Goal: Task Accomplishment & Management: Use online tool/utility

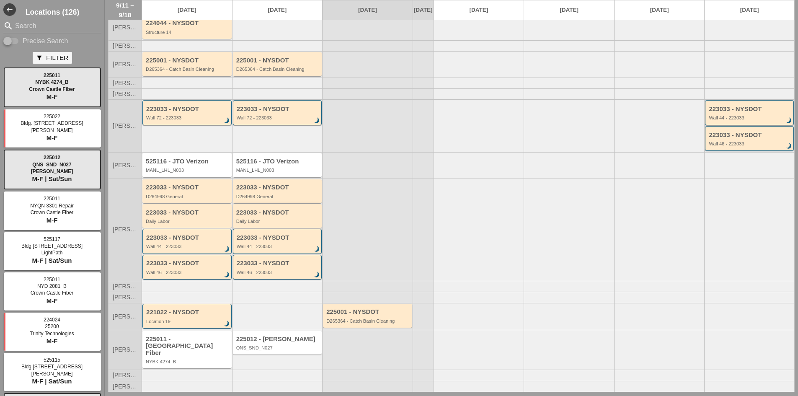
scroll to position [44, 0]
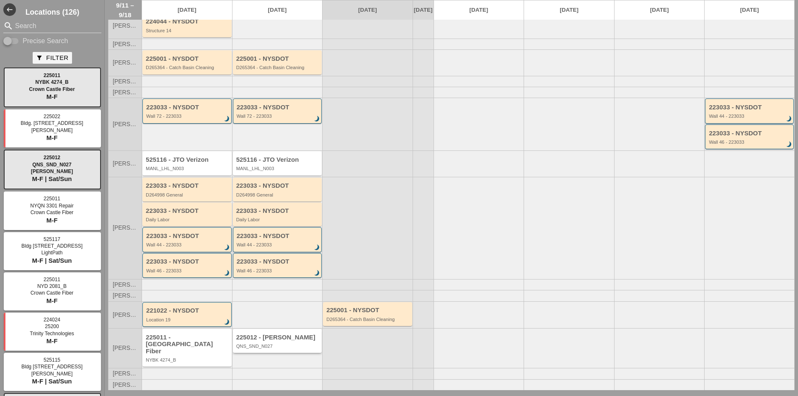
click at [295, 341] on div "225012 - [PERSON_NAME]" at bounding box center [278, 337] width 84 height 7
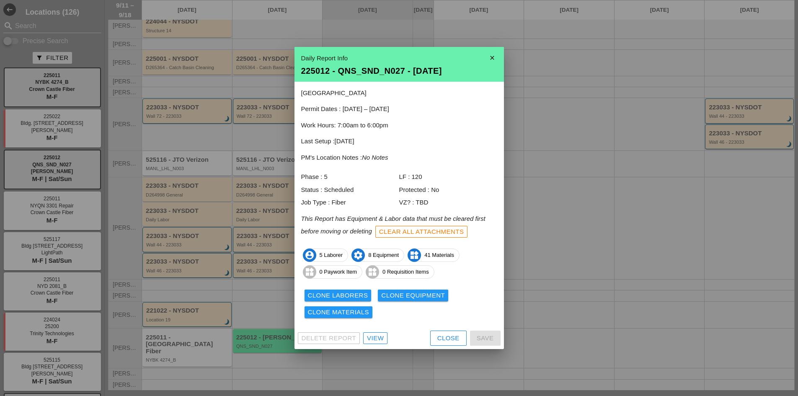
click at [443, 337] on div "Close" at bounding box center [448, 338] width 22 height 10
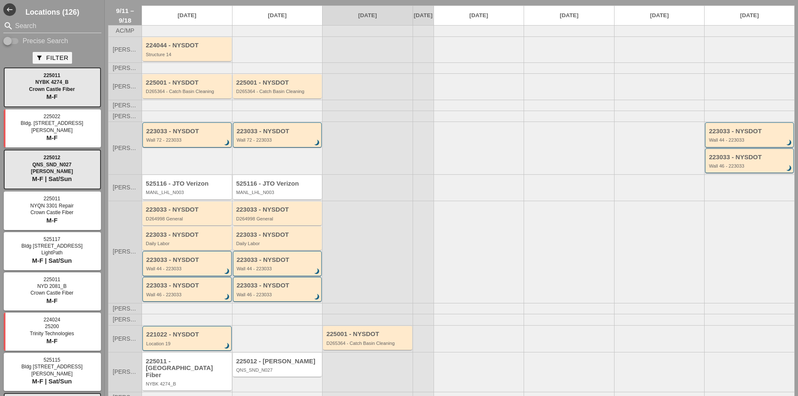
scroll to position [0, 0]
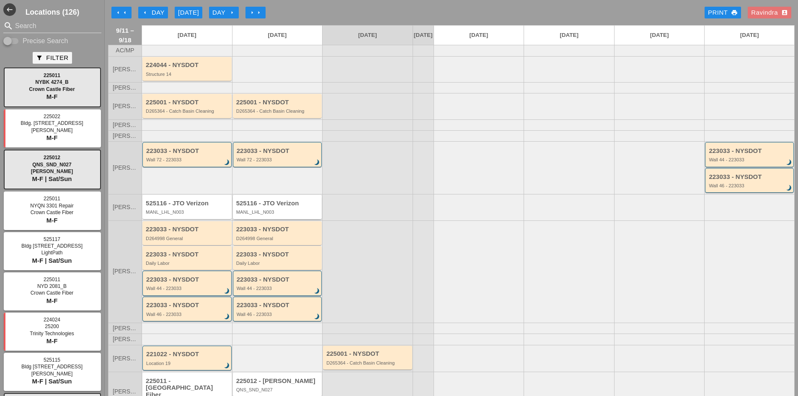
click at [285, 214] on div "MANL_LHL_N003" at bounding box center [278, 211] width 84 height 5
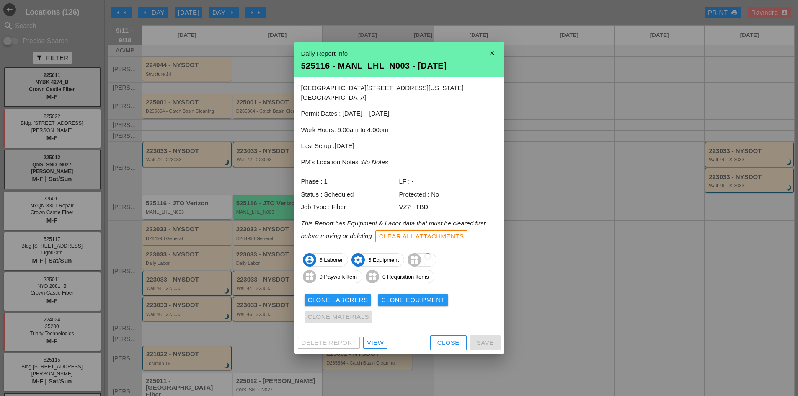
click at [374, 332] on div "Delete Report View Close Save" at bounding box center [398, 343] width 209 height 22
click at [374, 338] on div "View" at bounding box center [375, 343] width 17 height 10
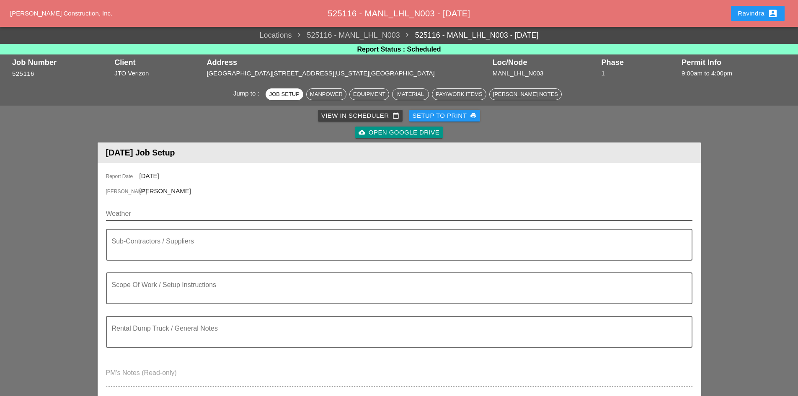
click at [172, 210] on input "Weather" at bounding box center [393, 213] width 575 height 13
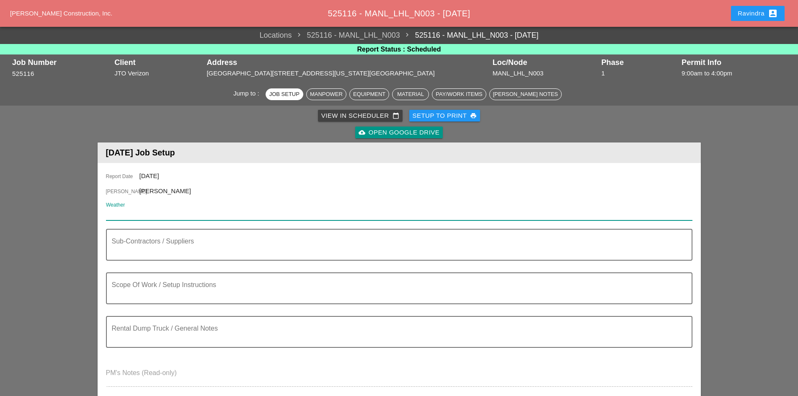
paste input "Fri 12 Day 78° 3% ENE 9 mph Sunshine and clouds mixed. High 78F. Winds ENE at 5…"
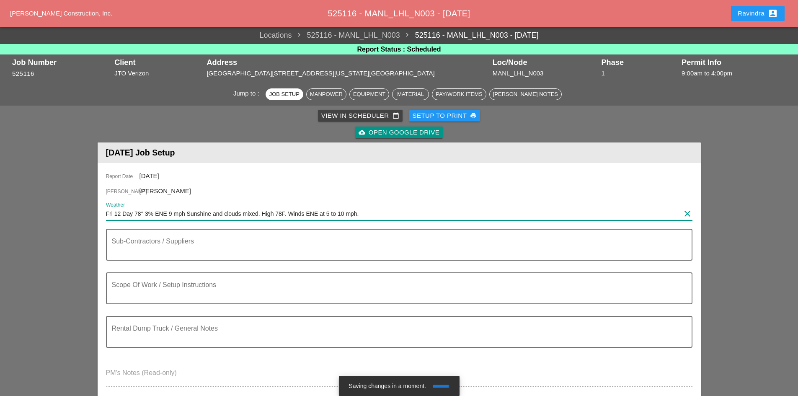
type input "Fri 12 Day 78° 3% ENE 9 mph Sunshine and clouds mixed. High 78F. Winds ENE at 5…"
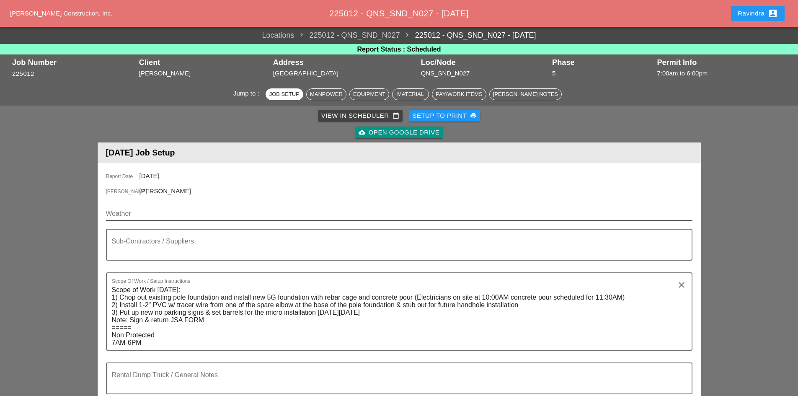
click at [178, 209] on input "Weather" at bounding box center [393, 213] width 575 height 13
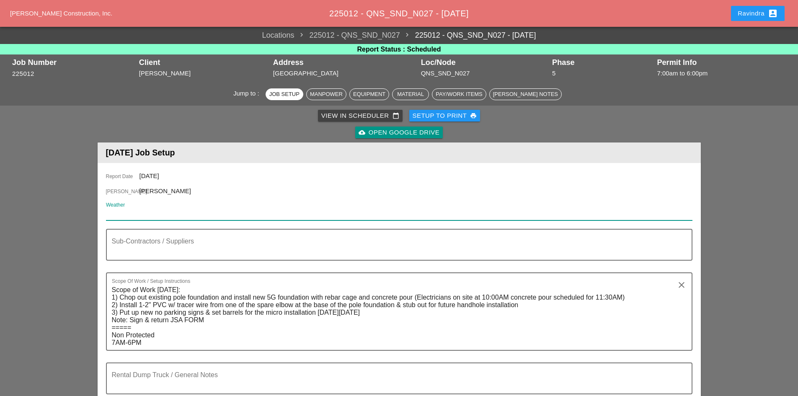
paste input "Fri 12 Day 78° 3% ENE 9 mph Sunshine and clouds mixed. High 78F. Winds ENE at 5…"
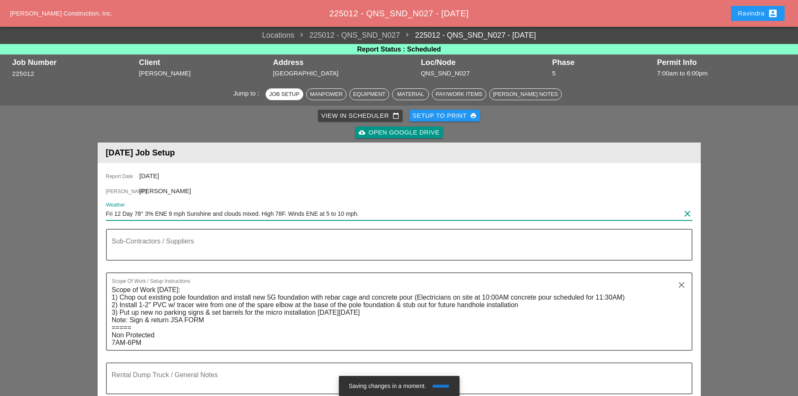
type input "Fri 12 Day 78° 3% ENE 9 mph Sunshine and clouds mixed. High 78F. Winds ENE at 5…"
click at [170, 229] on div "Sub-Contractors / Suppliers" at bounding box center [399, 245] width 586 height 32
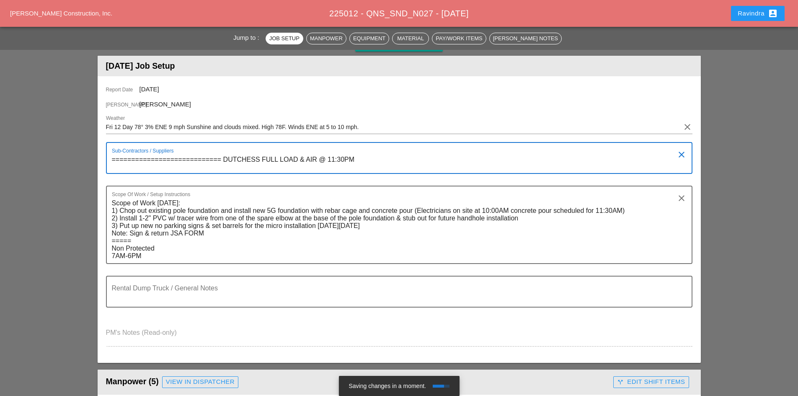
scroll to position [84, 0]
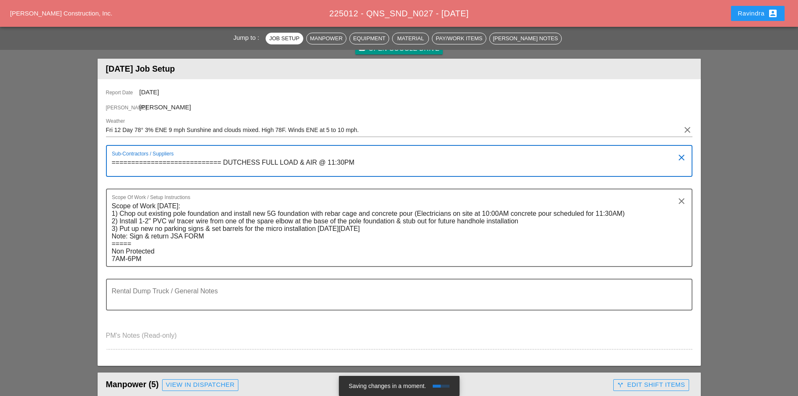
drag, startPoint x: 220, startPoint y: 164, endPoint x: 67, endPoint y: 160, distance: 152.9
type textarea "============================ DUTCHESS FULL LOAD & AIR @ 11:30PM"
click at [173, 286] on div "Rental Dump Truck / General Notes" at bounding box center [396, 294] width 568 height 30
paste textarea "============================"
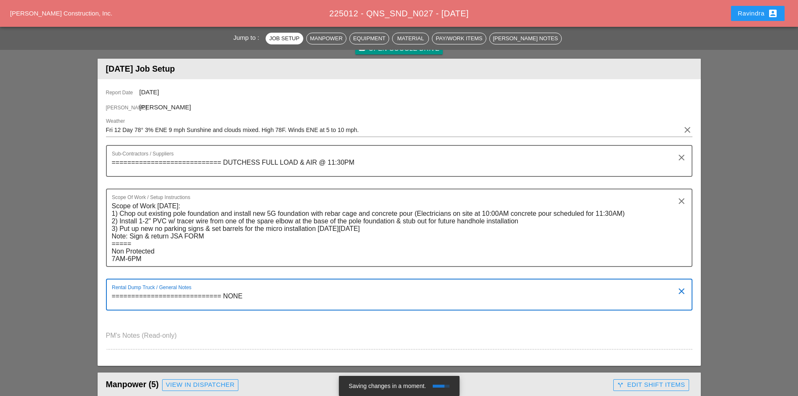
type textarea "============================ NONE"
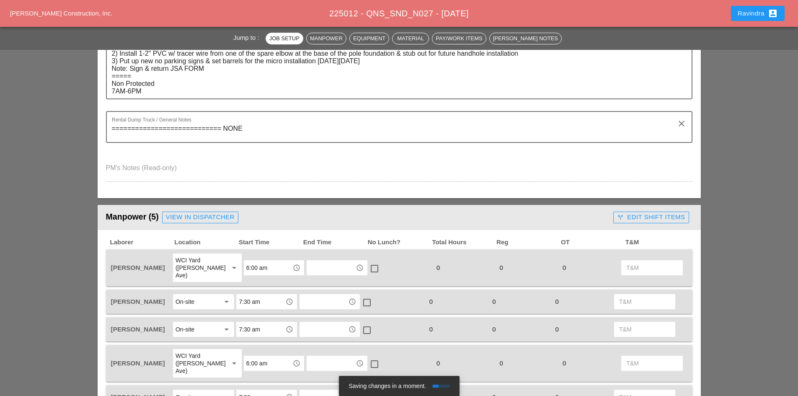
scroll to position [293, 0]
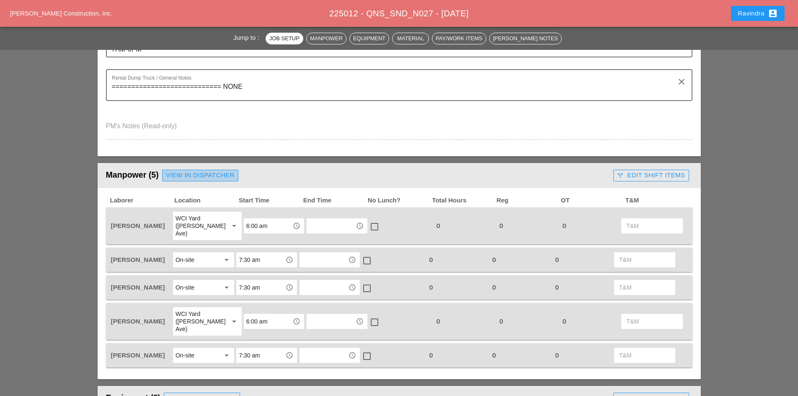
click at [194, 177] on div "View in Dispatcher" at bounding box center [200, 175] width 69 height 10
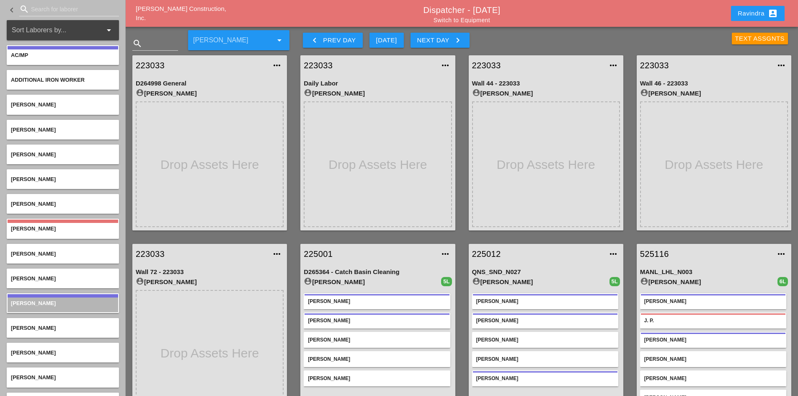
scroll to position [30, 0]
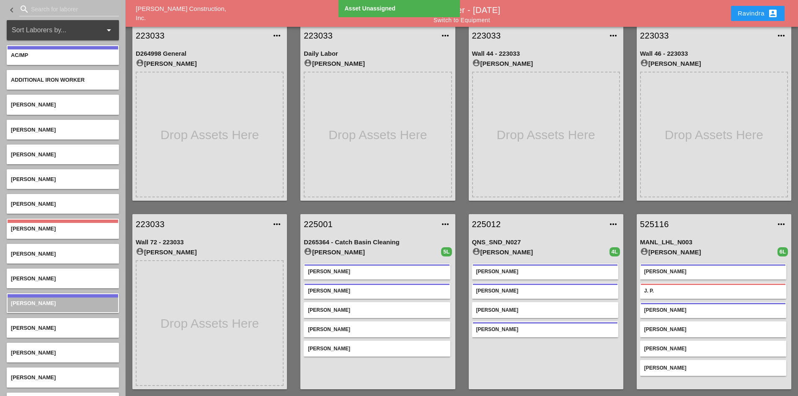
click at [504, 354] on div "Yancy Matos Denis Etnel Octavio Grosso Rudolph Bell" at bounding box center [546, 323] width 148 height 126
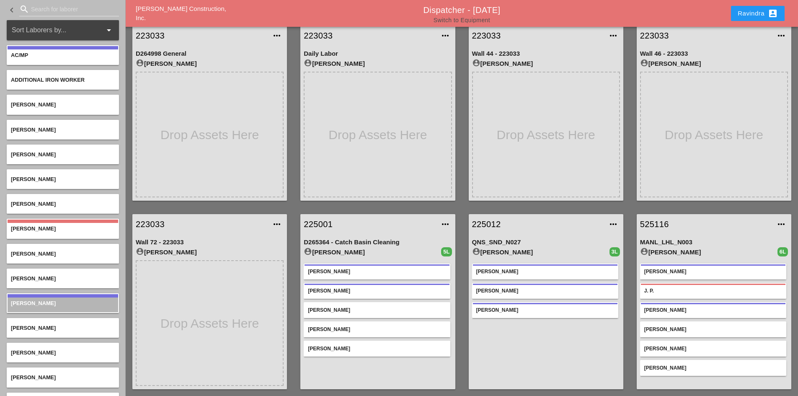
click at [459, 21] on link "Switch to Equipment" at bounding box center [462, 20] width 57 height 7
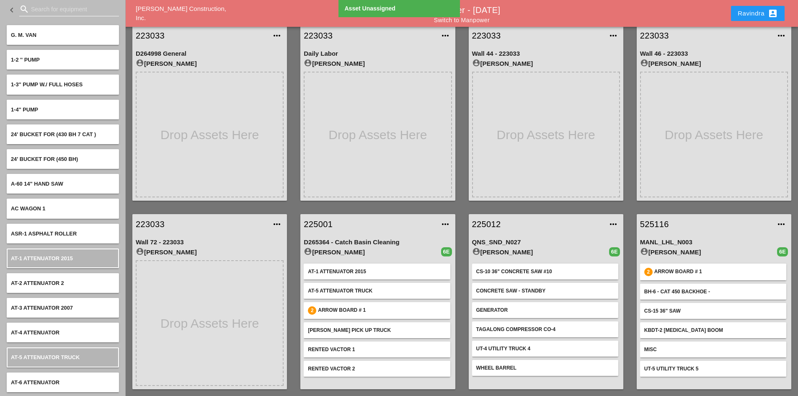
click at [45, 11] on input "Search for equipment" at bounding box center [69, 9] width 76 height 13
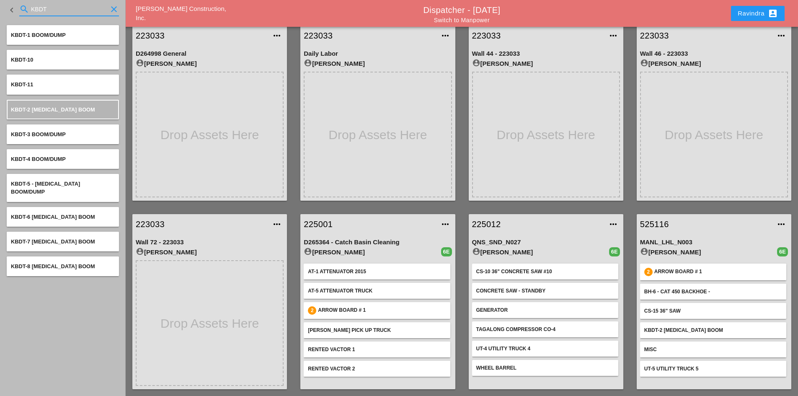
type input "KBDT"
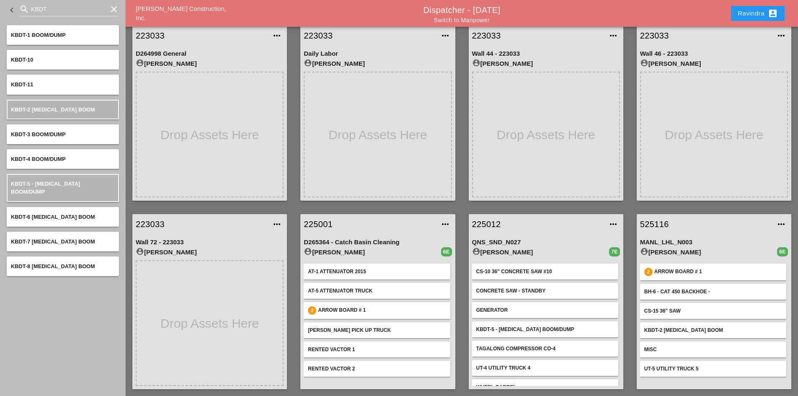
scroll to position [13, 0]
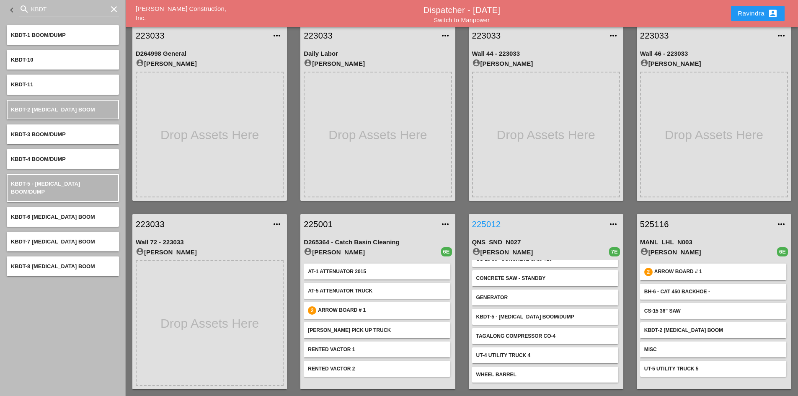
click at [483, 227] on link "225012" at bounding box center [537, 224] width 131 height 13
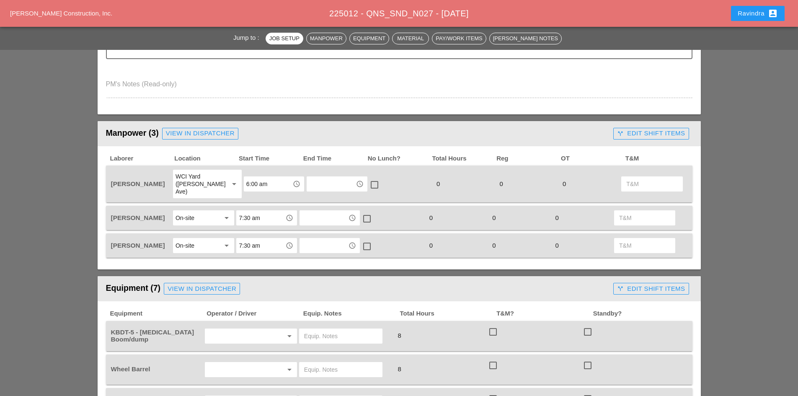
scroll to position [377, 0]
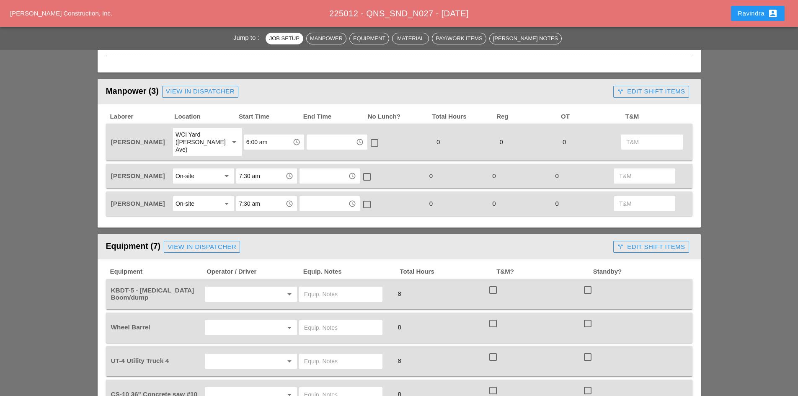
click at [187, 172] on div "On-site" at bounding box center [185, 176] width 19 height 8
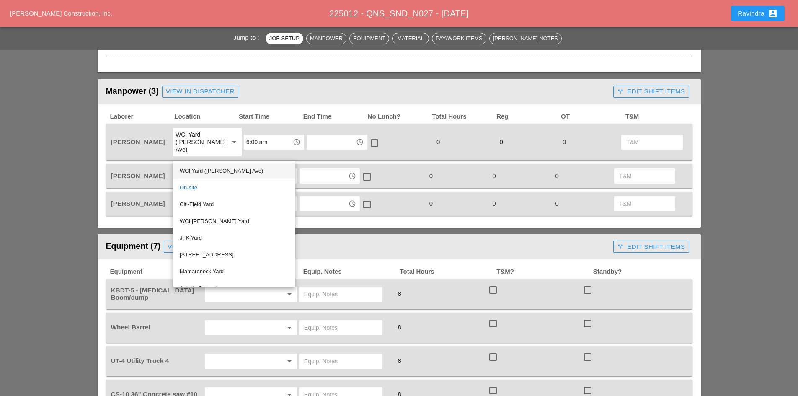
click at [186, 170] on div "WCI Yard (Provost Ave)" at bounding box center [234, 171] width 109 height 10
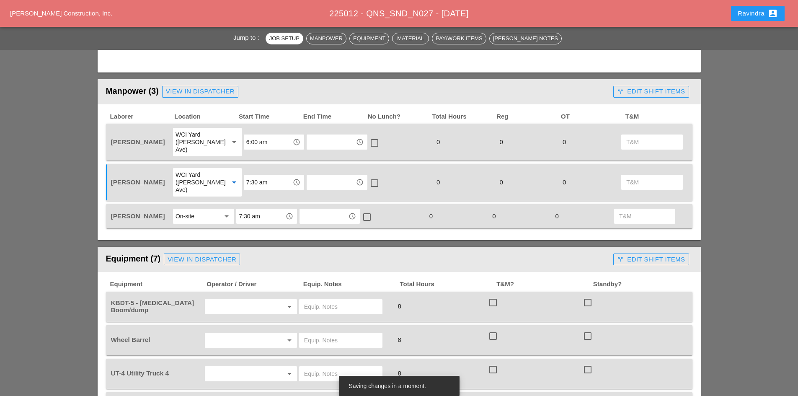
click at [259, 209] on input "7:30 am" at bounding box center [261, 215] width 44 height 13
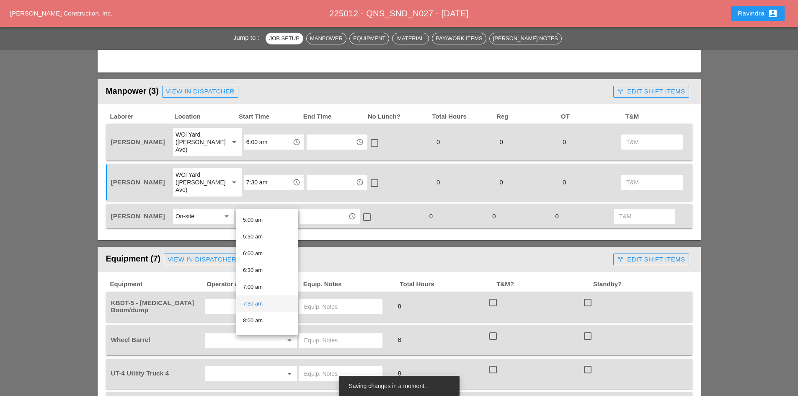
scroll to position [168, 0]
click at [258, 288] on div "7:00 am" at bounding box center [267, 286] width 49 height 10
type input "7:00 am"
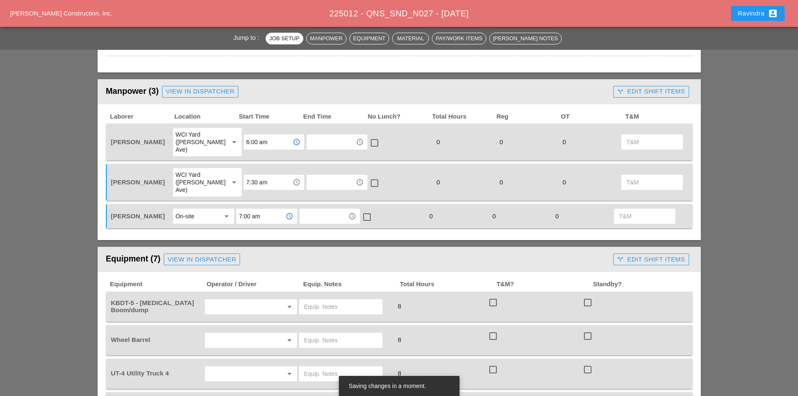
click at [247, 139] on input "6:00 am" at bounding box center [268, 141] width 44 height 13
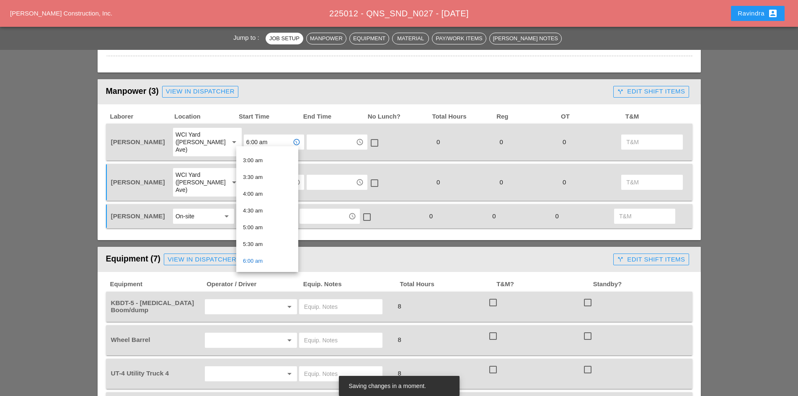
scroll to position [126, 0]
click at [271, 235] on div "6:00 am" at bounding box center [267, 232] width 49 height 10
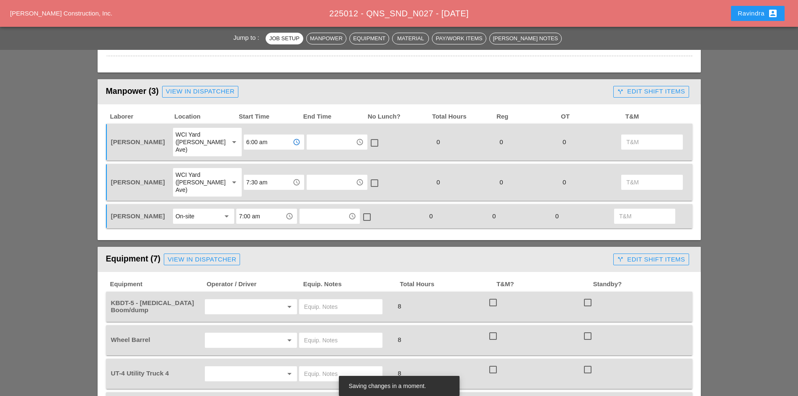
click at [263, 141] on input "6:00 am" at bounding box center [268, 141] width 44 height 13
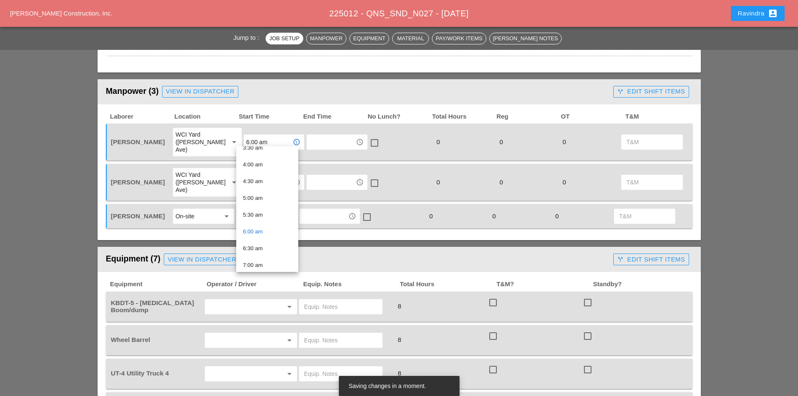
click at [268, 125] on div "Rudolph Bell WCI Yard (Provost Ave) arrow_drop_down 6:00 am access_time access_…" at bounding box center [399, 142] width 586 height 37
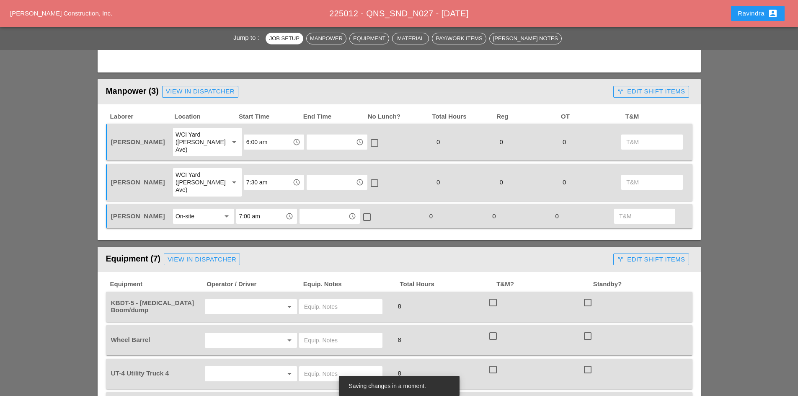
click at [265, 176] on input "7:30 am" at bounding box center [268, 182] width 44 height 13
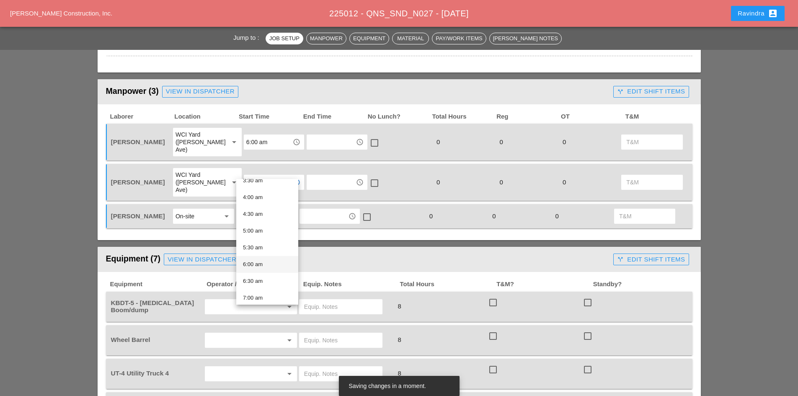
click at [262, 265] on div "6:00 am" at bounding box center [267, 264] width 49 height 10
type input "6:00 am"
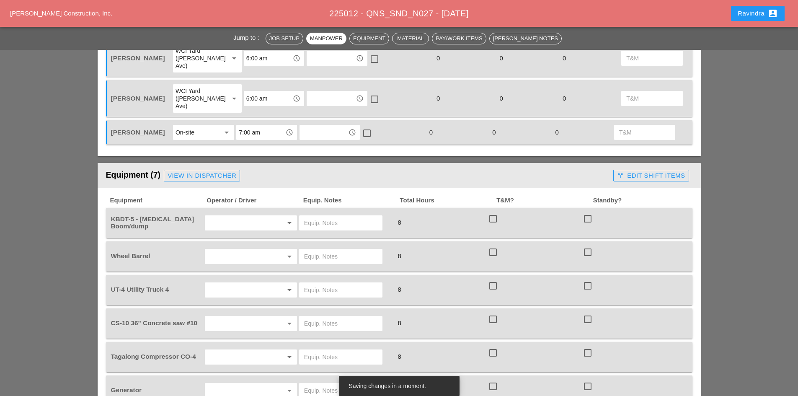
scroll to position [503, 0]
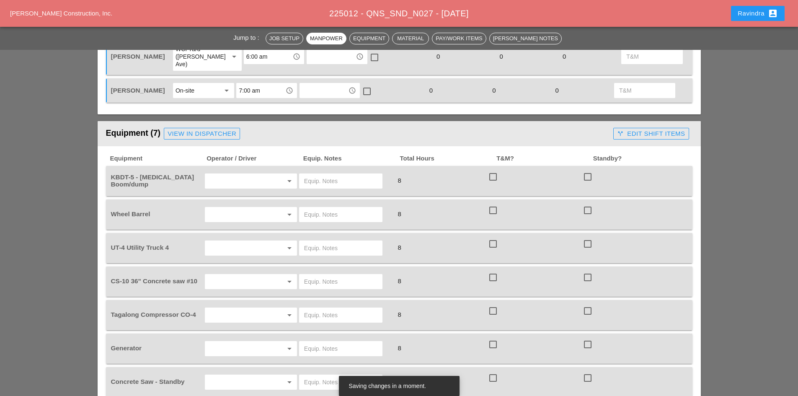
click at [217, 174] on input "text" at bounding box center [239, 180] width 64 height 13
drag, startPoint x: 231, startPoint y: 181, endPoint x: 241, endPoint y: 178, distance: 9.9
click at [233, 181] on div "Rudolph Bell" at bounding box center [251, 184] width 79 height 10
type input "Rudolph Bell"
click at [329, 174] on input "text" at bounding box center [340, 180] width 73 height 13
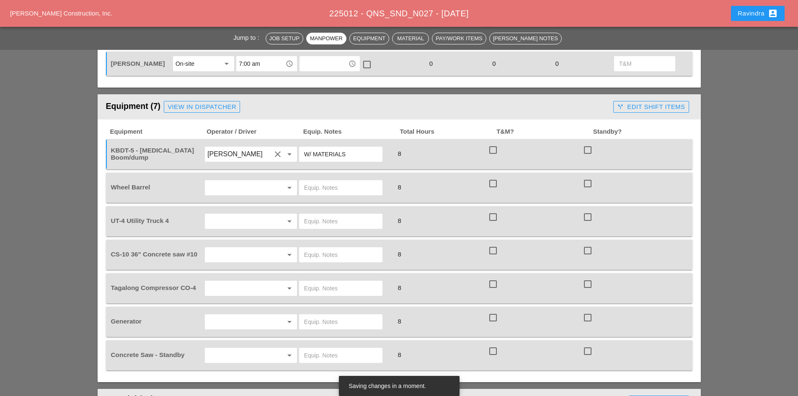
scroll to position [545, 0]
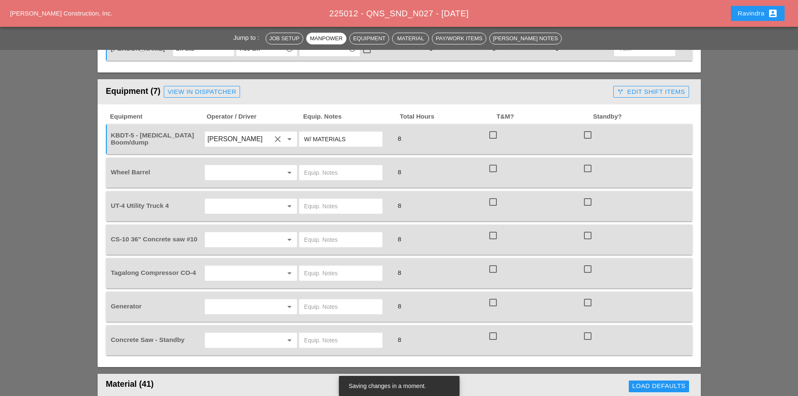
type input "W/ MATERIALS"
click at [253, 166] on input "text" at bounding box center [239, 172] width 64 height 13
click at [239, 132] on input "Rudolph Bell" at bounding box center [239, 138] width 64 height 13
click at [234, 158] on div "Denis Etnel" at bounding box center [251, 159] width 79 height 10
type input "Denis Etnel"
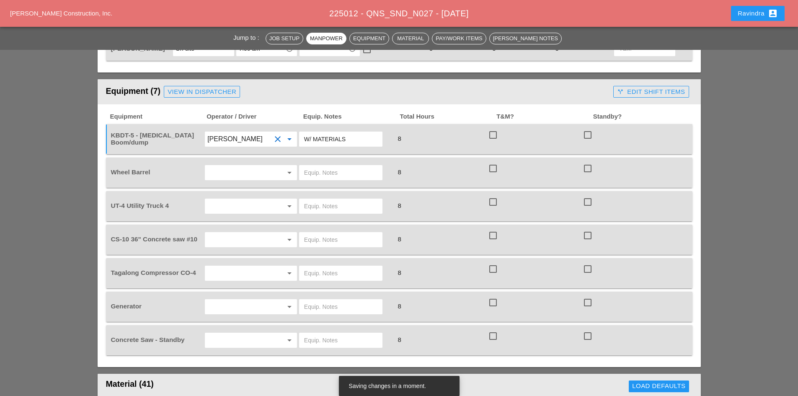
click at [237, 166] on input "text" at bounding box center [239, 172] width 64 height 13
click at [237, 172] on div "Rudolph Bell" at bounding box center [251, 175] width 79 height 10
type input "Rudolph Bell"
click at [312, 166] on input "text" at bounding box center [340, 172] width 73 height 13
type input "ON TRUCK"
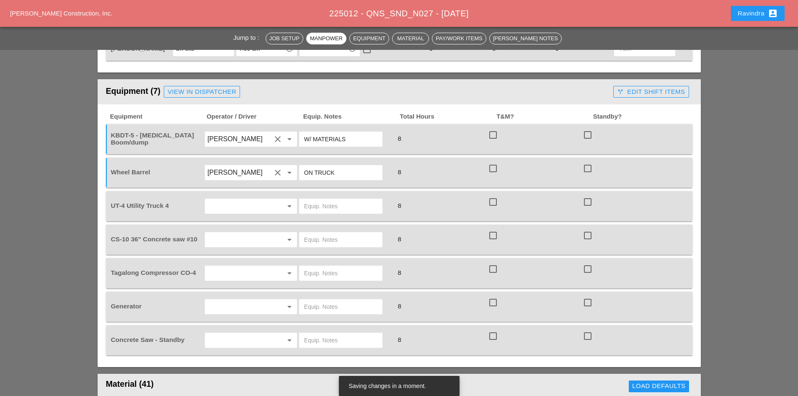
click at [240, 199] on input "text" at bounding box center [239, 205] width 64 height 13
click at [238, 210] on div "Rudolph Bell" at bounding box center [251, 209] width 79 height 10
type input "Rudolph Bell"
click at [343, 199] on input "text" at bounding box center [340, 205] width 73 height 13
type input "W/ CONCRETE SAW"
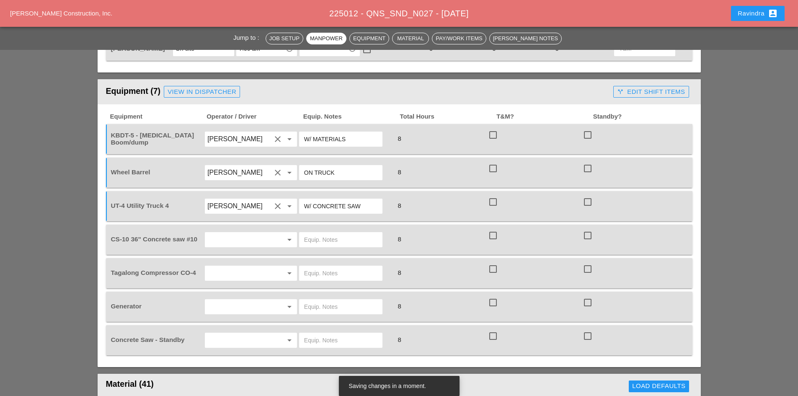
click at [259, 233] on input "text" at bounding box center [239, 239] width 64 height 13
click at [255, 239] on div "Rudolph Bell" at bounding box center [251, 242] width 79 height 10
type input "Rudolph Bell"
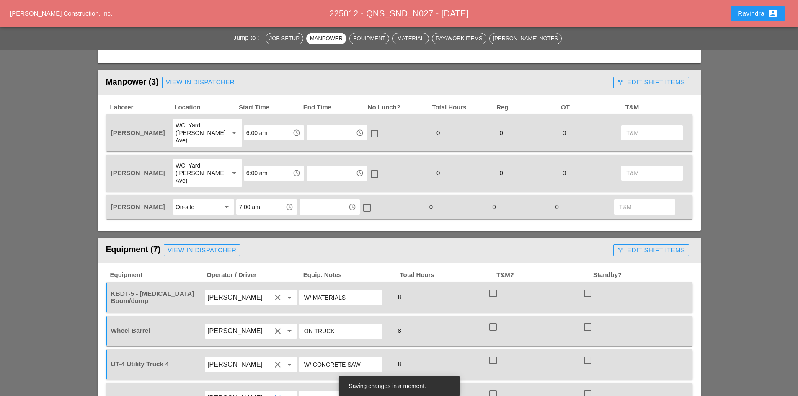
scroll to position [293, 0]
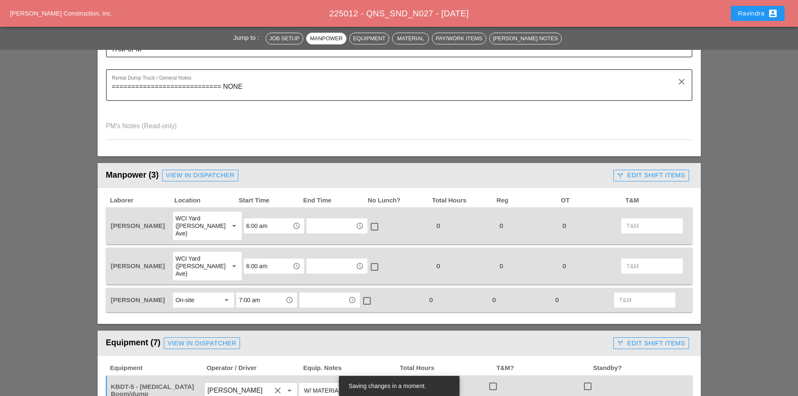
click at [202, 293] on div "On-site" at bounding box center [198, 299] width 44 height 13
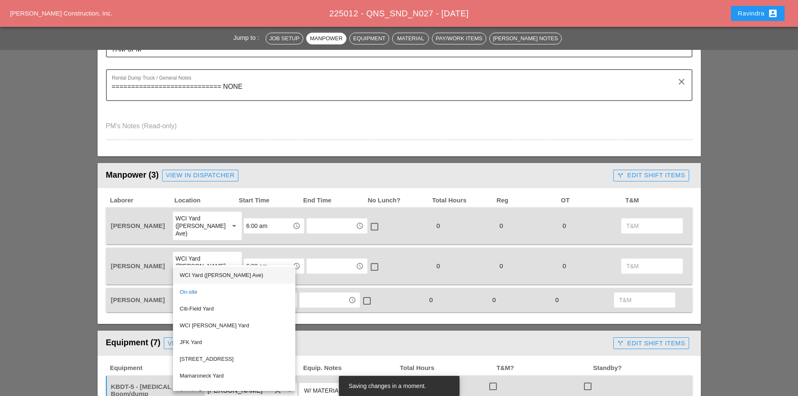
click at [199, 280] on div "WCI Yard (Provost Ave)" at bounding box center [234, 275] width 109 height 10
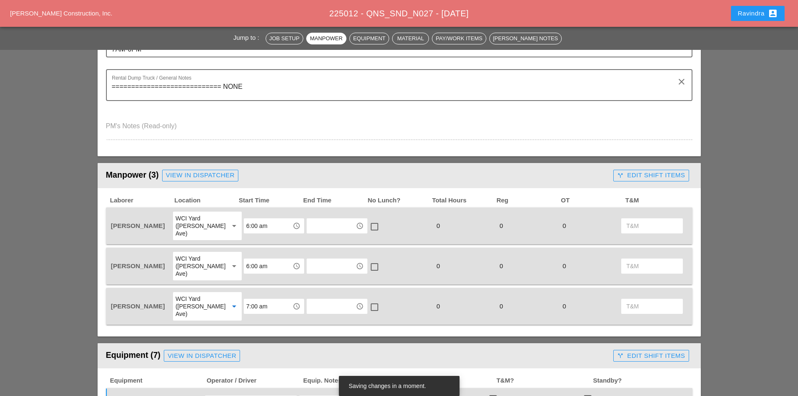
click at [202, 261] on div "WCI Yard (Provost Ave)" at bounding box center [199, 266] width 46 height 23
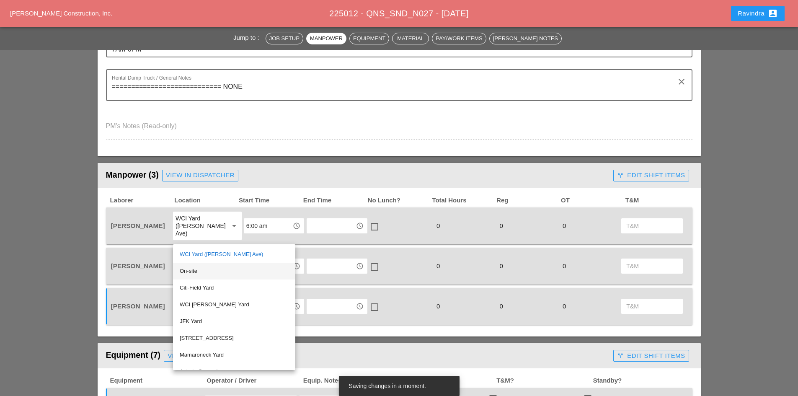
click at [200, 275] on div "On-site" at bounding box center [234, 271] width 109 height 10
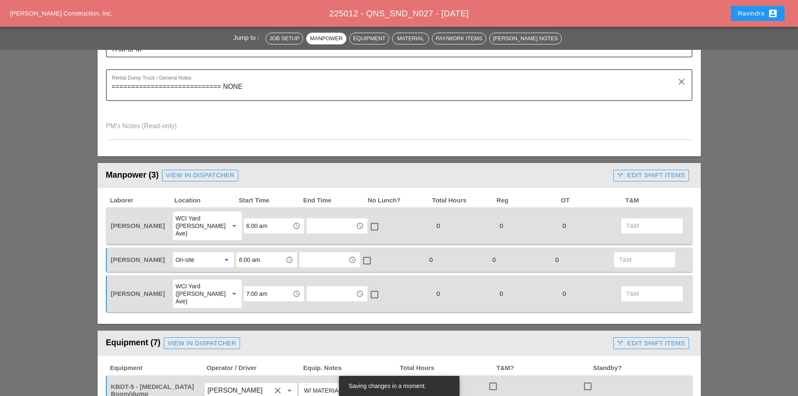
click at [258, 259] on div "6:00 am access_time" at bounding box center [266, 259] width 60 height 15
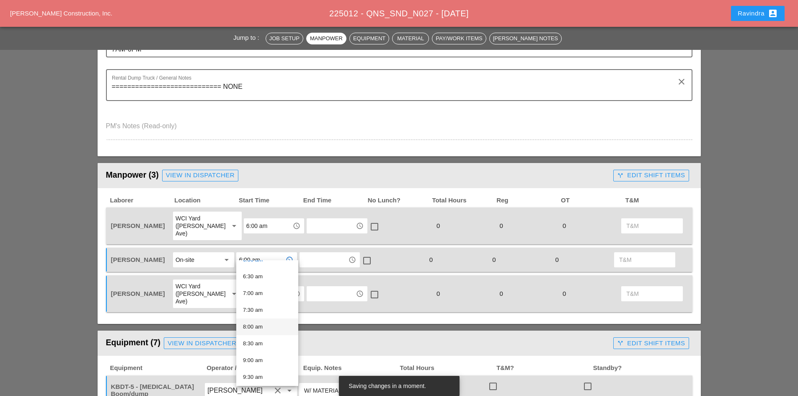
scroll to position [213, 0]
click at [255, 293] on div "7:00 am" at bounding box center [267, 292] width 49 height 10
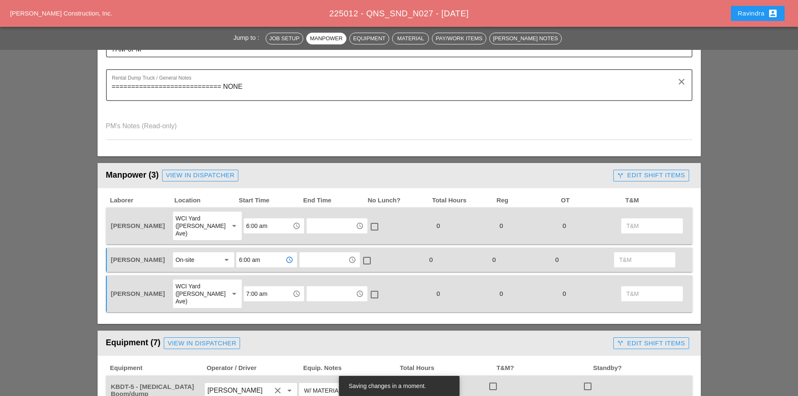
type input "7:00 am"
click at [256, 287] on input "7:00 am" at bounding box center [268, 293] width 44 height 13
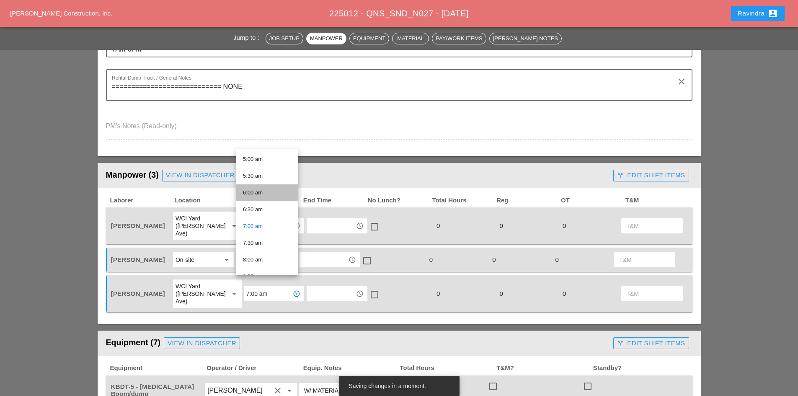
click at [260, 187] on div "6:00 am" at bounding box center [267, 192] width 49 height 17
type input "6:00 am"
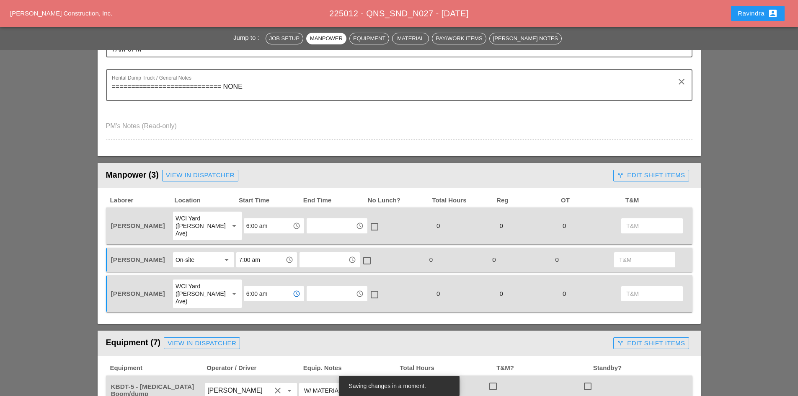
click at [101, 244] on div "Laborer Location Start Time End Time No Lunch? Total Hours Reg OT T&M Rudolph B…" at bounding box center [399, 256] width 603 height 136
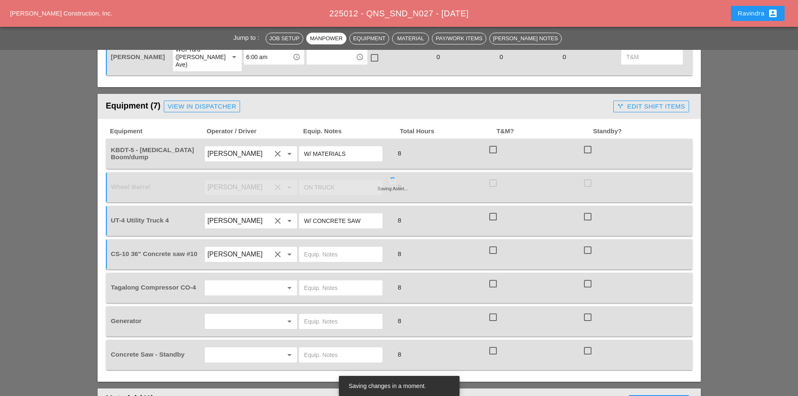
scroll to position [545, 0]
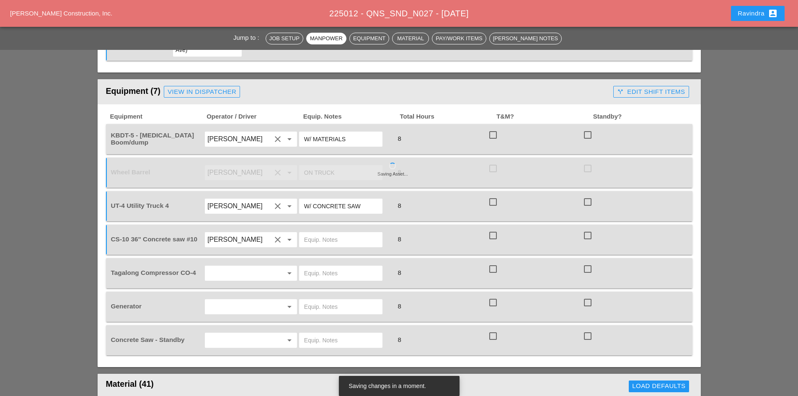
click at [235, 132] on input "Denis Etnel" at bounding box center [239, 138] width 64 height 13
click at [232, 174] on div "Yancy Matos" at bounding box center [251, 175] width 79 height 10
type input "Yancy Matos"
click at [223, 266] on input "text" at bounding box center [239, 272] width 64 height 13
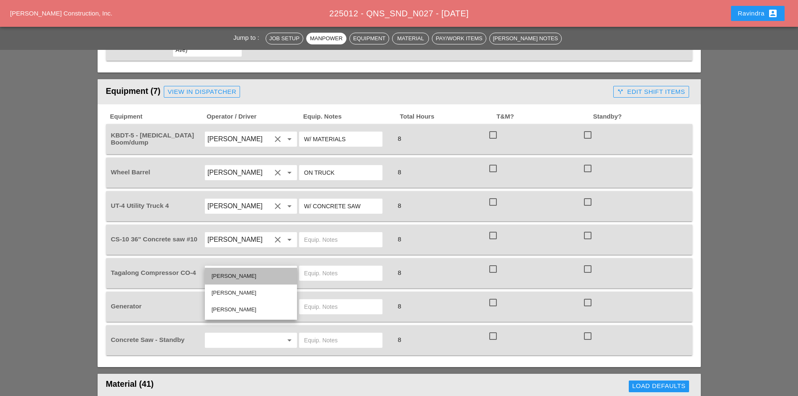
click at [236, 282] on div "Rudolph Bell" at bounding box center [251, 276] width 79 height 17
type input "Rudolph Bell"
click at [312, 266] on input "text" at bounding box center [340, 272] width 73 height 13
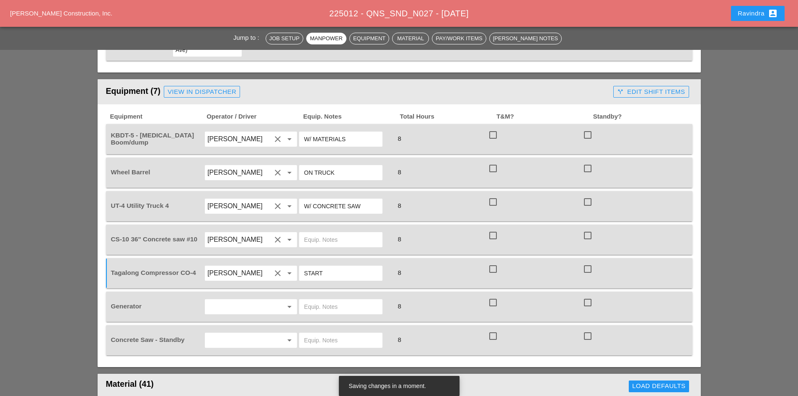
type input "START"
click at [320, 233] on input "text" at bounding box center [340, 239] width 73 height 13
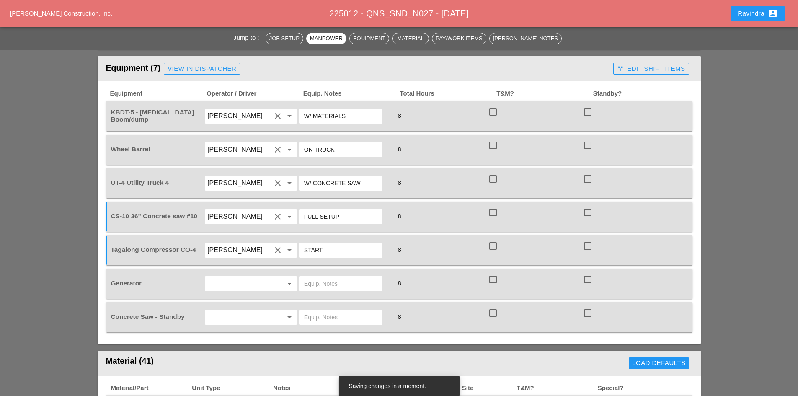
scroll to position [586, 0]
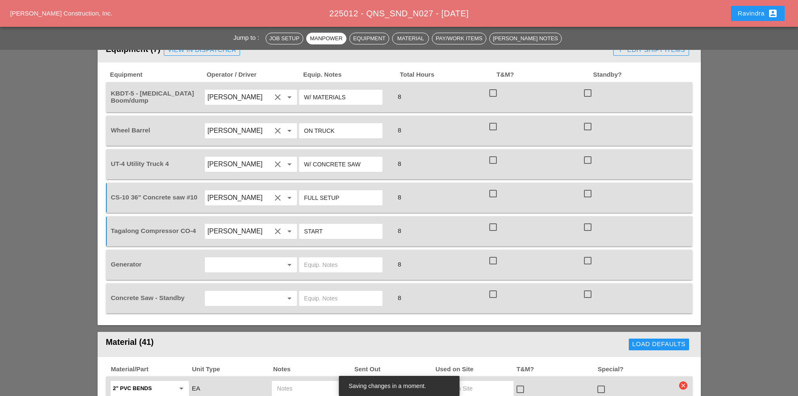
type input "FULL SETUP"
click at [255, 258] on input "text" at bounding box center [239, 264] width 64 height 13
click at [245, 263] on div "Rudolph Bell" at bounding box center [251, 268] width 79 height 10
type input "Rudolph Bell"
click at [330, 258] on input "text" at bounding box center [340, 264] width 73 height 13
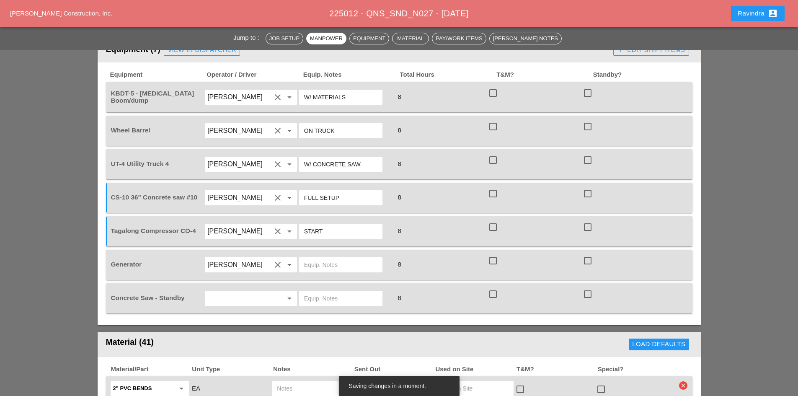
click at [330, 258] on input "text" at bounding box center [340, 264] width 73 height 13
type input "ON TRUCK"
click at [222, 292] on input "text" at bounding box center [239, 298] width 64 height 13
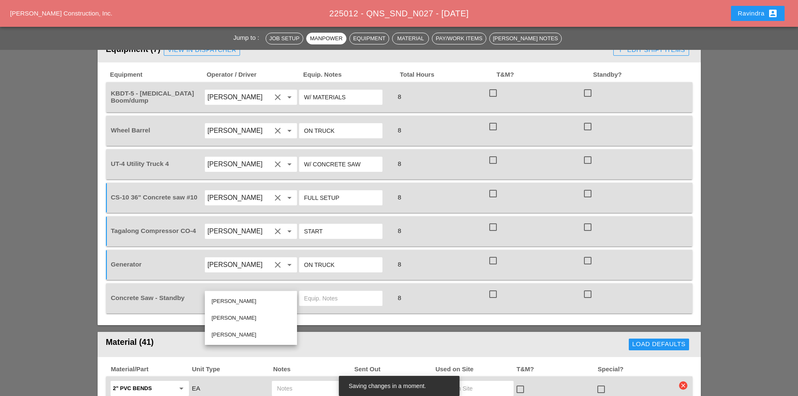
click at [354, 310] on div "Equipment Operator / Driver Equip. Notes Total Hours T&M? Standby? KBDT-5 - Knu…" at bounding box center [399, 193] width 603 height 263
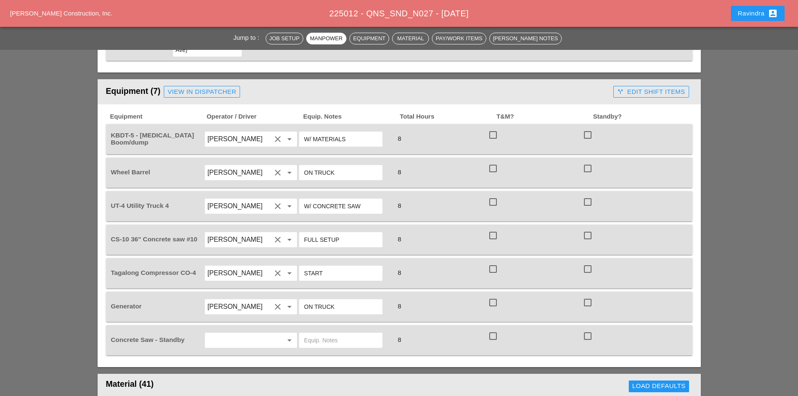
scroll to position [503, 0]
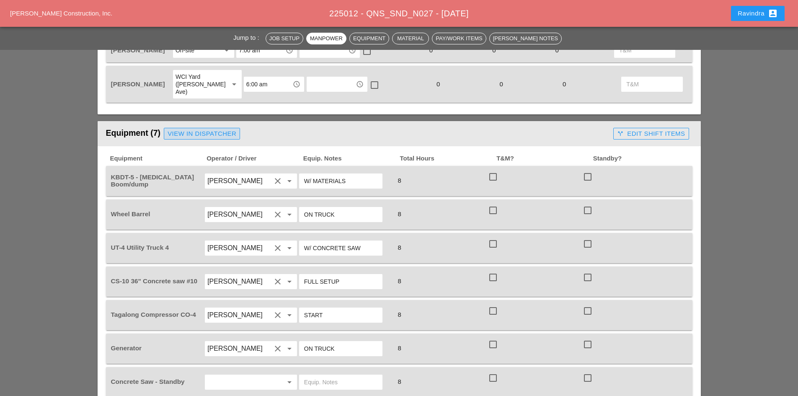
click at [176, 129] on div "View in Dispatcher" at bounding box center [202, 134] width 69 height 10
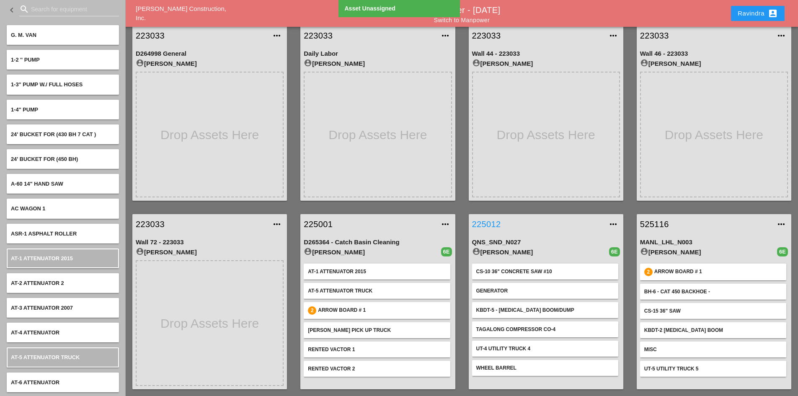
click at [492, 225] on link "225012" at bounding box center [537, 224] width 131 height 13
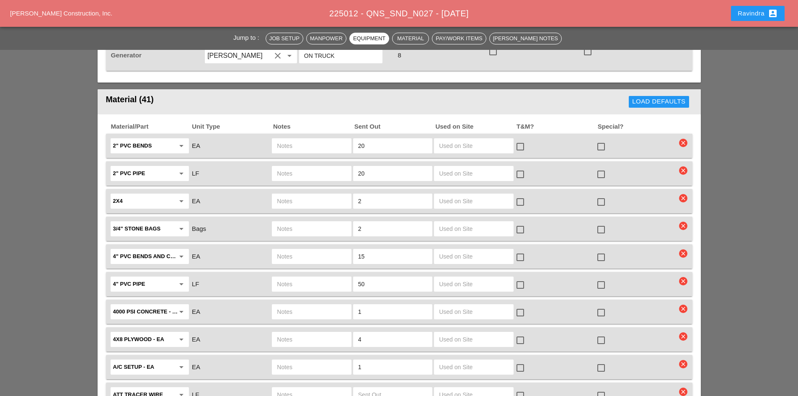
scroll to position [796, 0]
click at [600, 139] on div at bounding box center [601, 146] width 14 height 14
checkbox input "true"
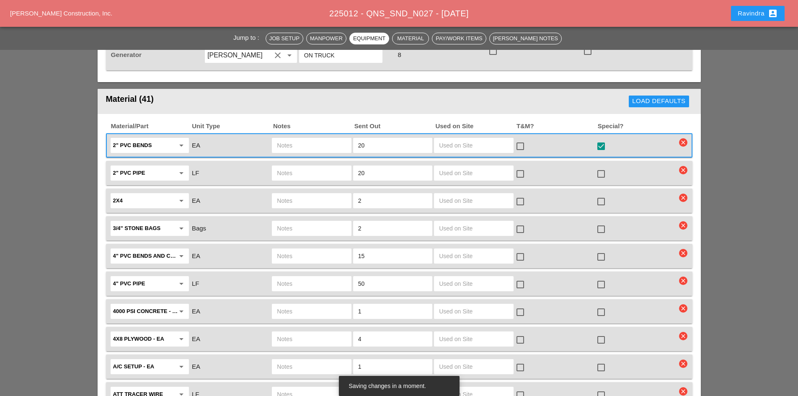
click at [597, 194] on div at bounding box center [601, 201] width 14 height 14
checkbox input "true"
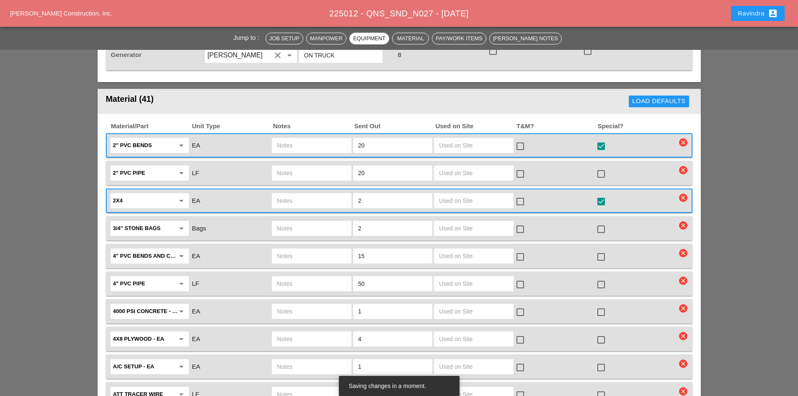
scroll to position [838, 0]
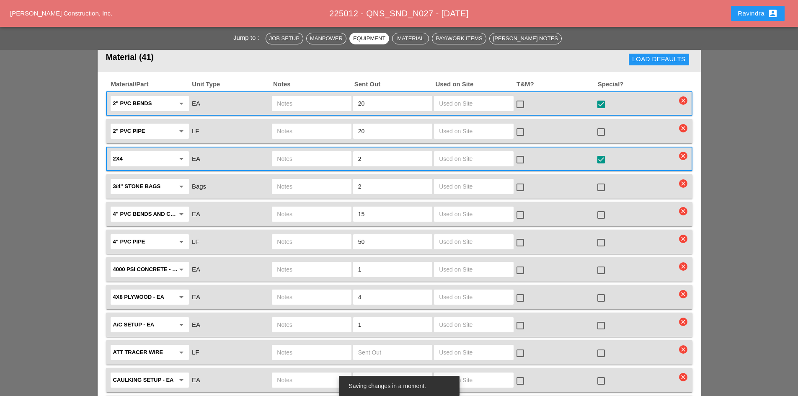
click at [602, 291] on div at bounding box center [601, 298] width 14 height 14
checkbox input "true"
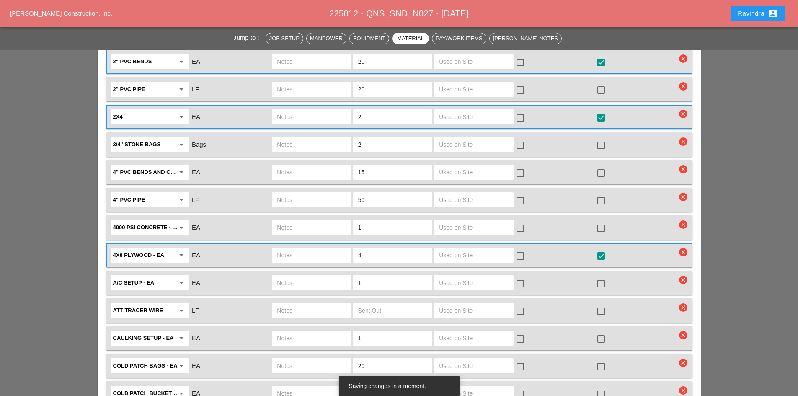
scroll to position [921, 0]
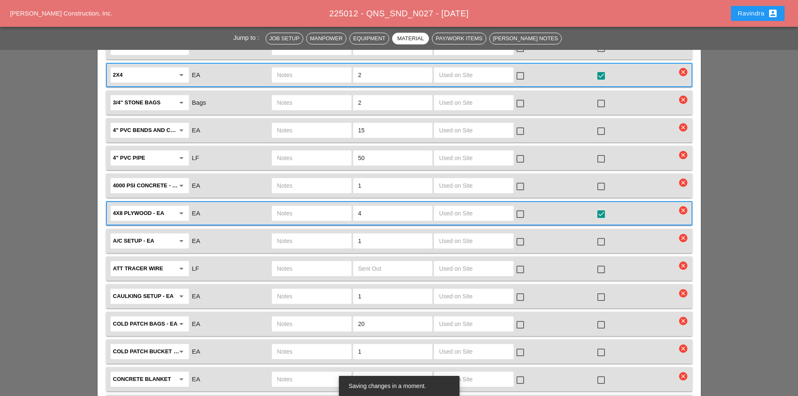
click at [601, 317] on div at bounding box center [601, 324] width 14 height 14
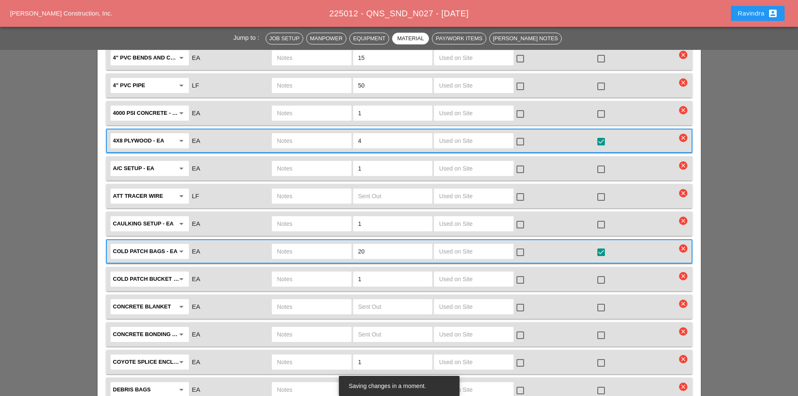
scroll to position [1005, 0]
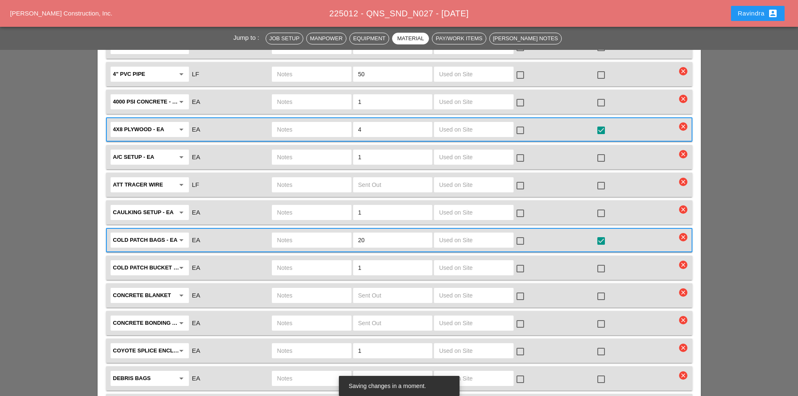
click at [602, 234] on div at bounding box center [601, 241] width 14 height 14
checkbox input "false"
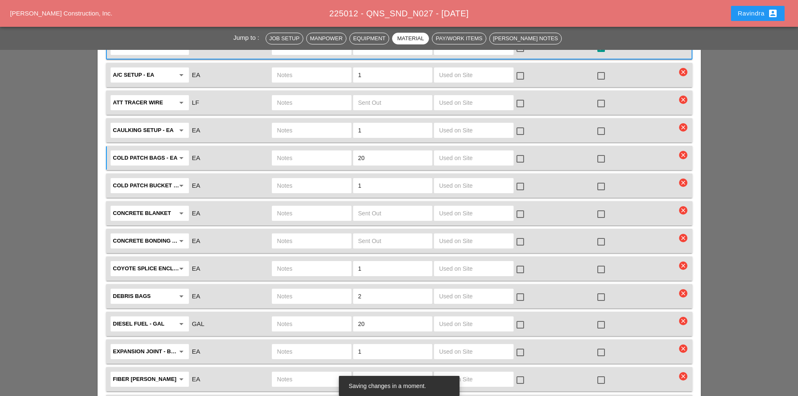
scroll to position [1089, 0]
click at [597, 288] on div at bounding box center [601, 295] width 14 height 14
checkbox input "true"
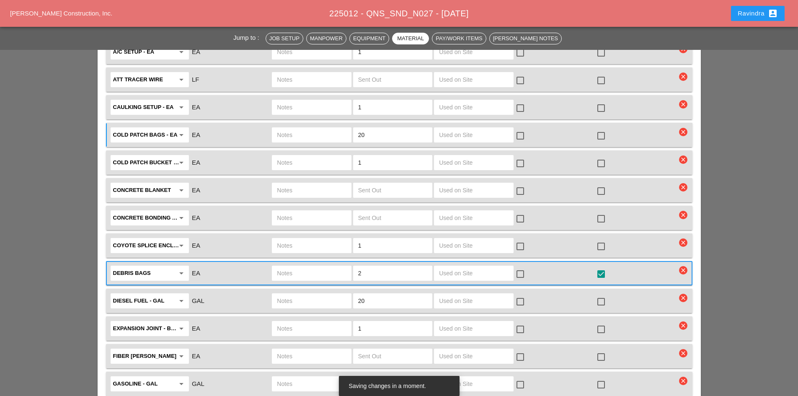
scroll to position [1131, 0]
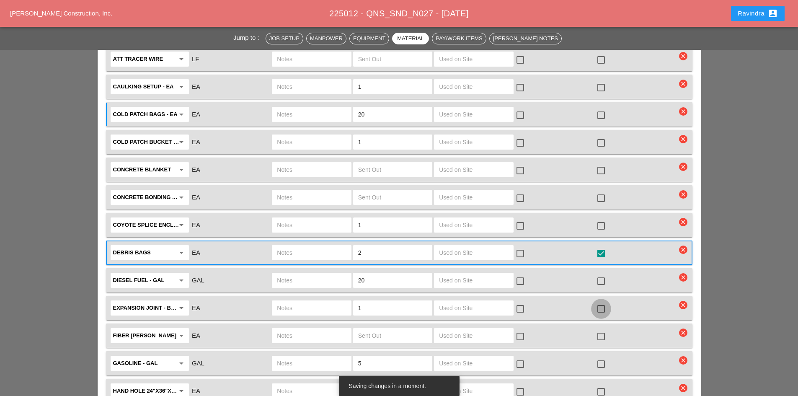
click at [599, 302] on div at bounding box center [601, 309] width 14 height 14
checkbox input "true"
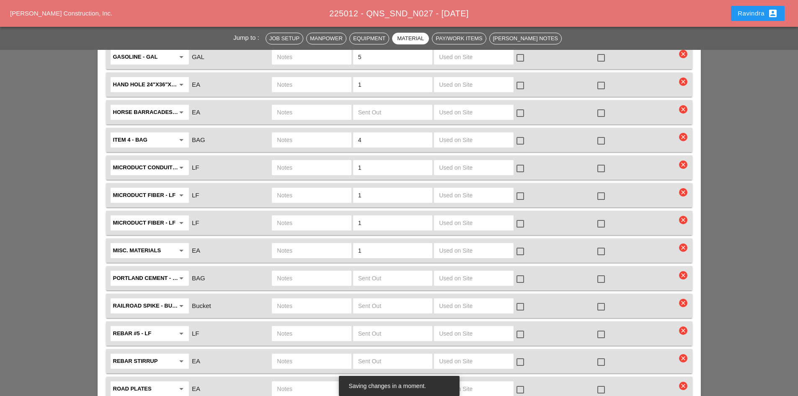
scroll to position [1466, 0]
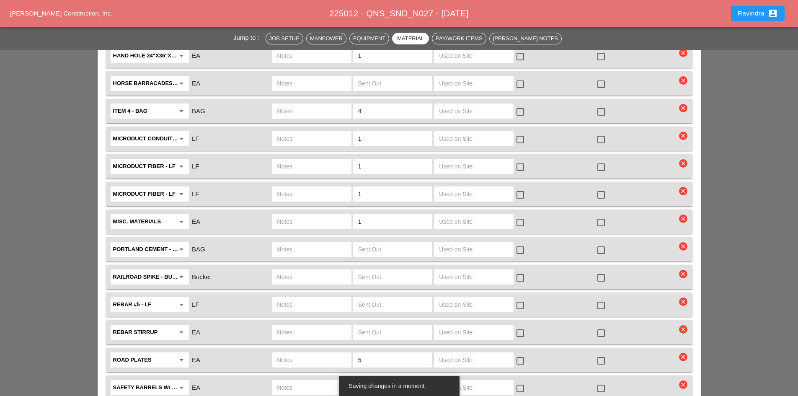
click at [599, 298] on div at bounding box center [601, 305] width 14 height 14
checkbox input "true"
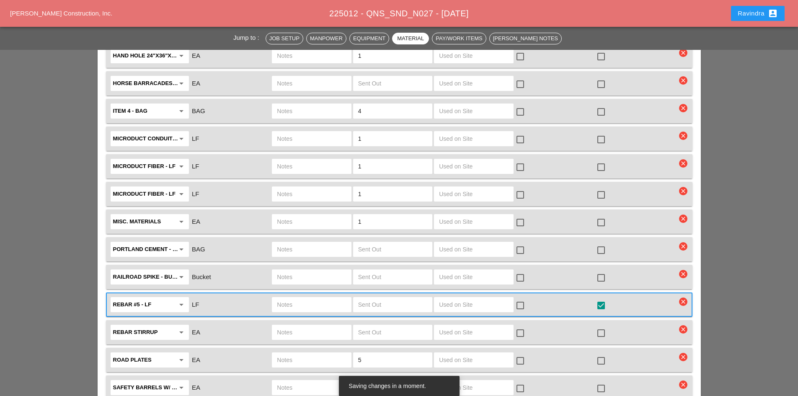
click at [328, 298] on input "text" at bounding box center [311, 304] width 69 height 13
type input "5 PIECES CUT @ 54" LONG"
click at [383, 298] on input "text" at bounding box center [392, 304] width 69 height 13
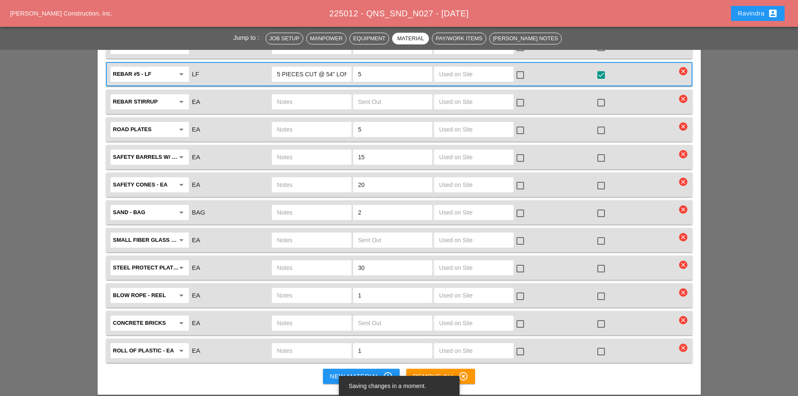
scroll to position [1717, 0]
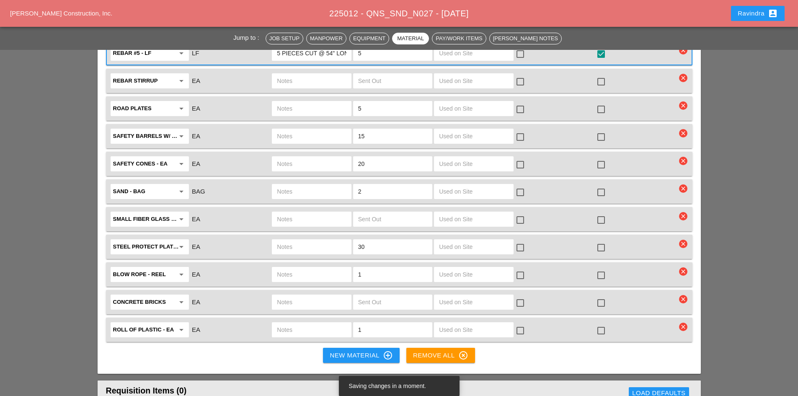
type input "5"
click at [603, 323] on div at bounding box center [601, 330] width 14 height 14
checkbox input "true"
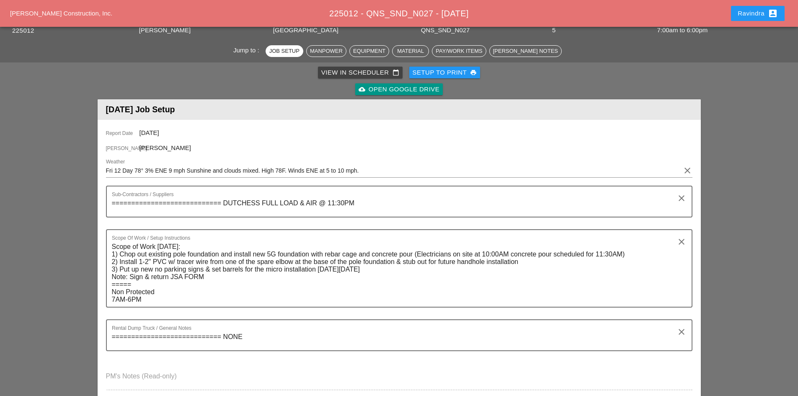
scroll to position [0, 0]
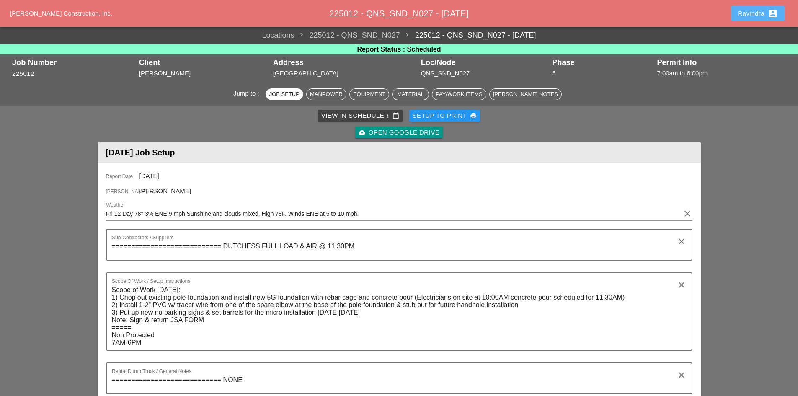
click at [746, 13] on div "Ravindra account_box" at bounding box center [758, 13] width 40 height 10
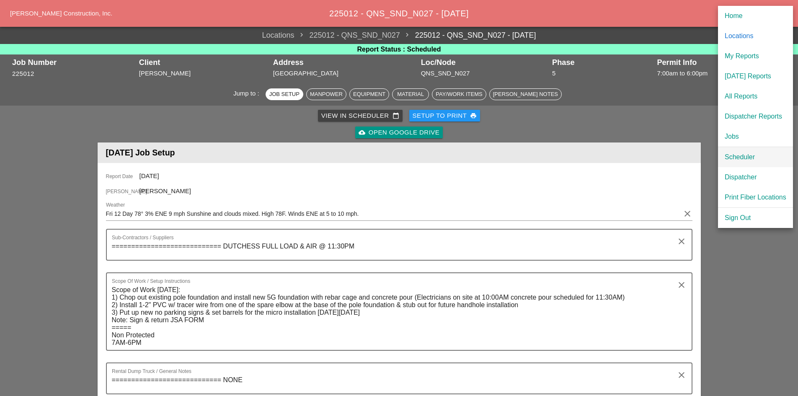
click at [747, 161] on div "Scheduler" at bounding box center [756, 157] width 62 height 10
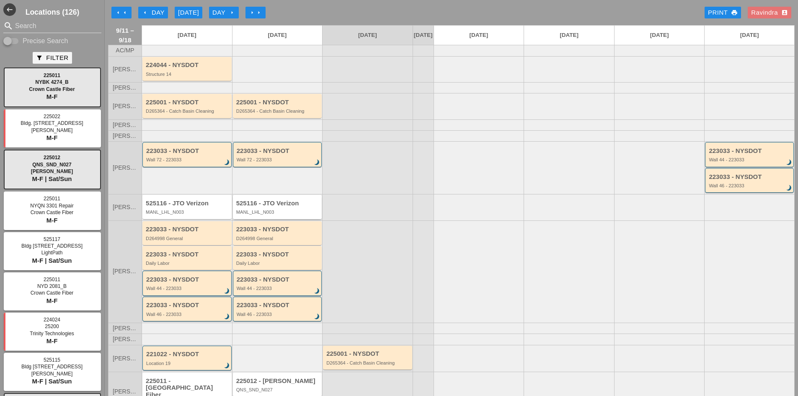
click at [270, 214] on div "MANL_LHL_N003" at bounding box center [278, 211] width 84 height 5
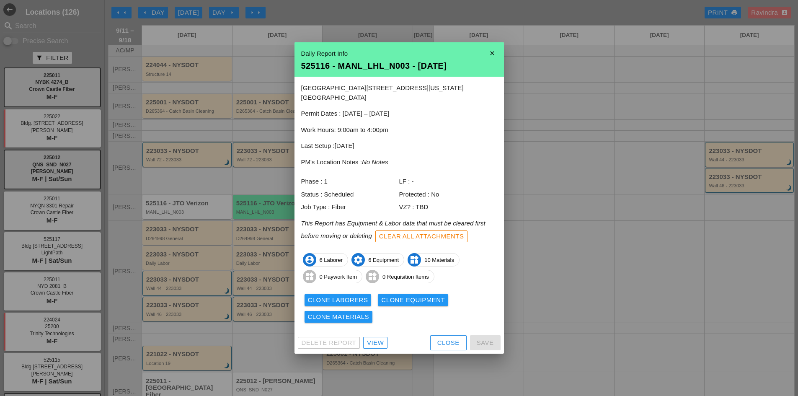
click at [374, 338] on div "View" at bounding box center [375, 343] width 17 height 10
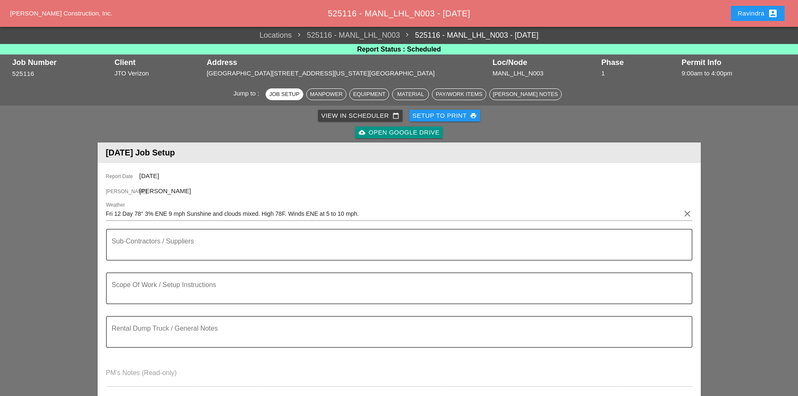
click at [733, 19] on button "Ravindra account_box" at bounding box center [758, 13] width 54 height 15
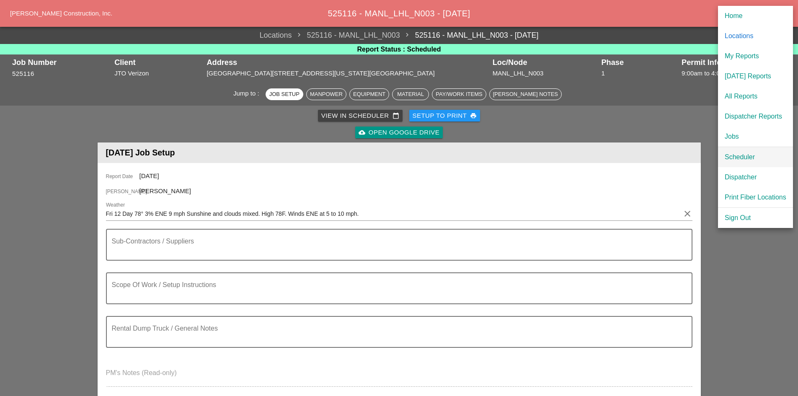
click at [731, 152] on div "Scheduler" at bounding box center [756, 157] width 62 height 10
